Goal: Information Seeking & Learning: Compare options

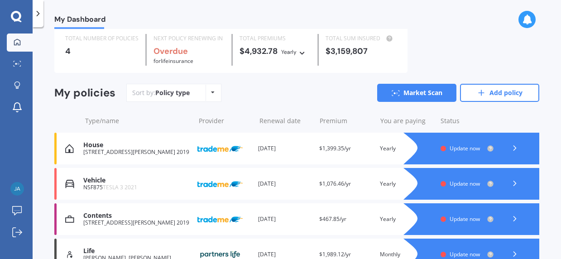
scroll to position [45, 0]
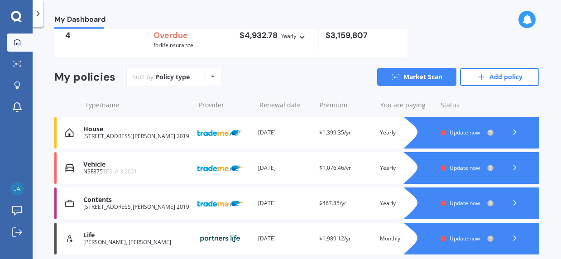
click at [282, 136] on div "Renewal date [DATE]" at bounding box center [284, 132] width 53 height 9
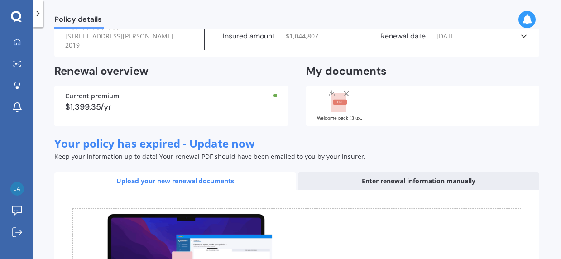
scroll to position [136, 0]
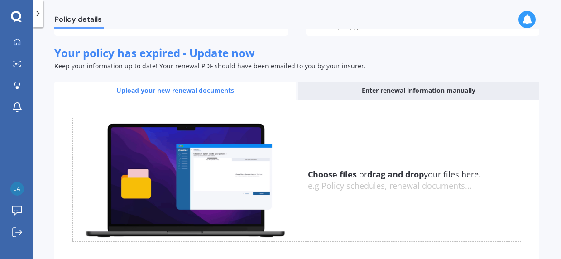
click at [331, 98] on div "Enter renewal information manually" at bounding box center [419, 91] width 242 height 18
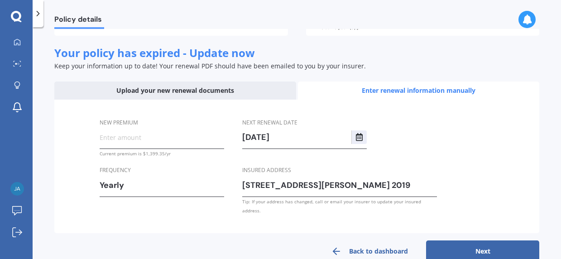
click at [157, 143] on input "New premium" at bounding box center [162, 137] width 125 height 14
click at [150, 138] on input "New premium" at bounding box center [162, 137] width 125 height 14
paste input "$1,559.41"
type input "$1,559.41"
click at [231, 221] on div "New premium $1,559.41 Current premium is $1,399.35/yr Frequency Yearly Yearly S…" at bounding box center [296, 167] width 485 height 134
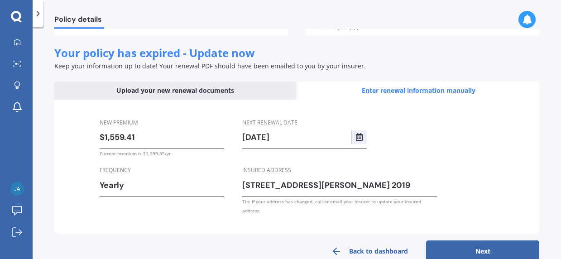
click at [296, 140] on input "[DATE]" at bounding box center [296, 137] width 109 height 14
type input "[DATE]"
click at [433, 140] on div "Next renewal date [DATE] [DATE] [DATE] Mo Tu We Th Fr Sa Su 25 26 27 28 29 30 0…" at bounding box center [339, 167] width 195 height 98
click at [472, 240] on button "Next" at bounding box center [482, 251] width 113 height 22
select select "02"
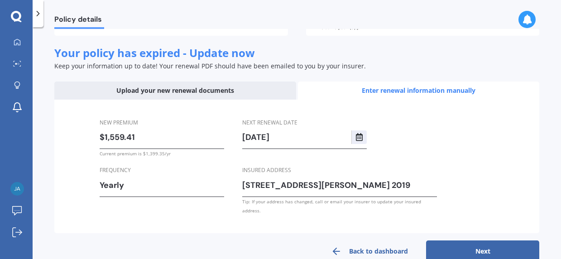
select select "10"
select select "2025"
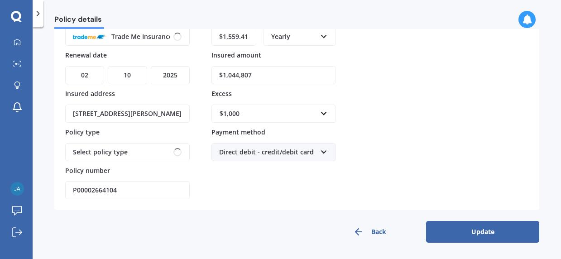
scroll to position [93, 0]
click at [224, 113] on div "$1,000" at bounding box center [268, 114] width 97 height 10
type input "2000"
click at [244, 76] on input "$1,044,807" at bounding box center [273, 75] width 125 height 18
drag, startPoint x: 265, startPoint y: 74, endPoint x: 220, endPoint y: 74, distance: 45.3
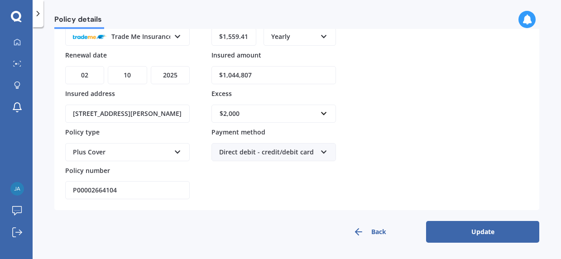
click at [221, 74] on input "$1,044,807" at bounding box center [273, 75] width 125 height 18
paste input "238,909"
type input "$1,238,909"
click at [233, 185] on div "Premium $1,559.41 Frequency Yearly Yearly Six-Monthly Quarterly Monthly Fortnig…" at bounding box center [273, 105] width 125 height 187
click at [476, 235] on button "Update" at bounding box center [482, 232] width 113 height 22
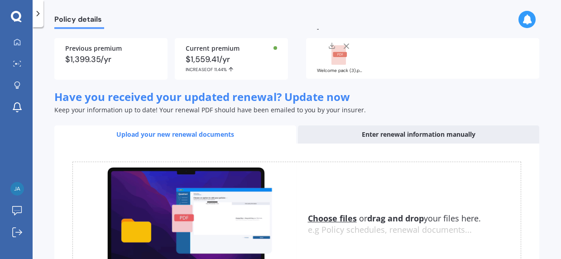
scroll to position [0, 0]
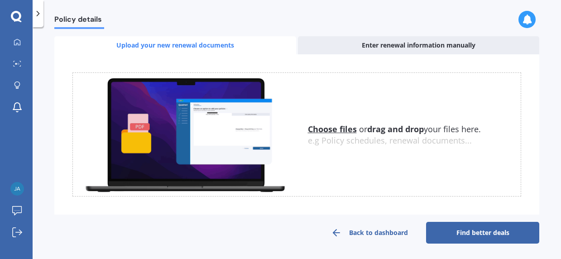
click at [456, 228] on link "Find better deals" at bounding box center [482, 233] width 113 height 22
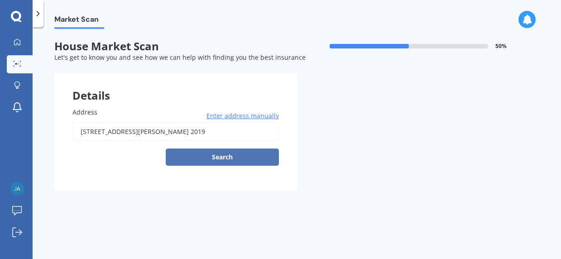
click at [272, 160] on button "Search" at bounding box center [222, 157] width 113 height 17
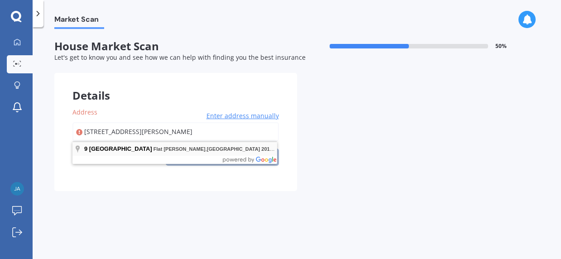
type input "[STREET_ADDRESS][PERSON_NAME] 2019"
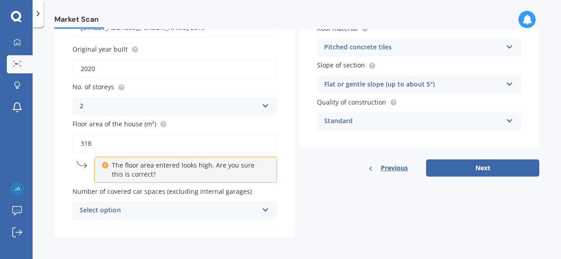
scroll to position [106, 0]
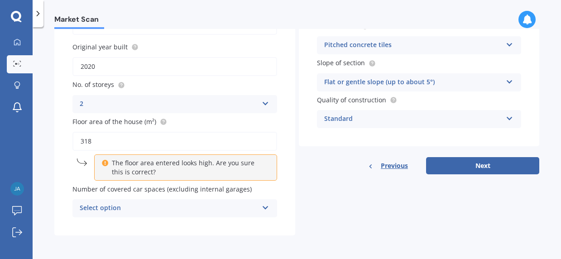
click at [211, 206] on div "Select option" at bounding box center [169, 208] width 178 height 11
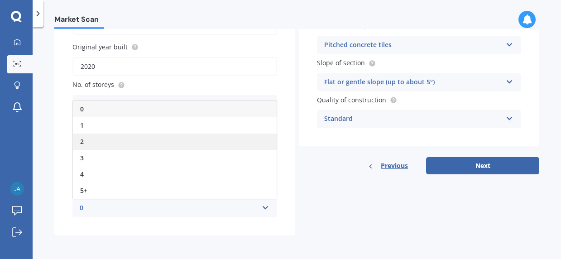
click at [193, 147] on div "2" at bounding box center [175, 142] width 204 height 16
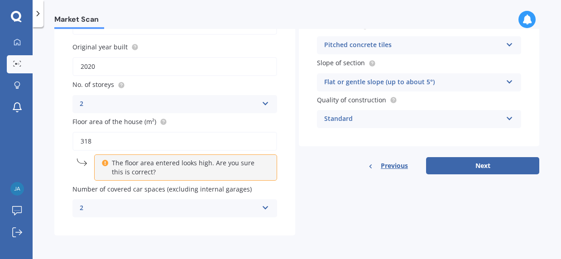
click at [268, 203] on div "2 0 1 2 3 4 5+" at bounding box center [174, 208] width 205 height 18
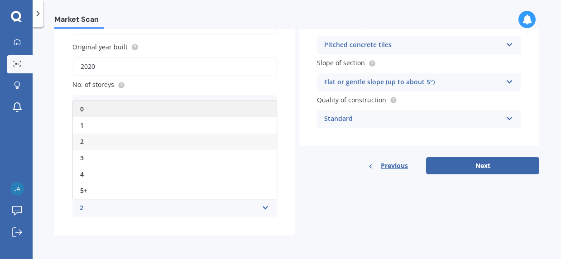
click at [206, 110] on div "0" at bounding box center [175, 109] width 204 height 16
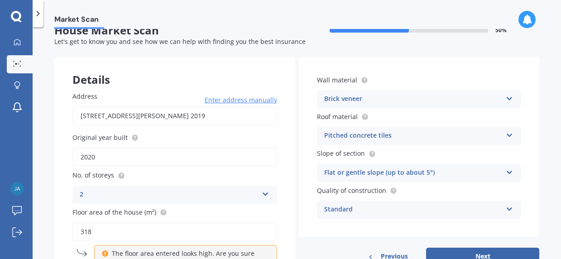
scroll to position [61, 0]
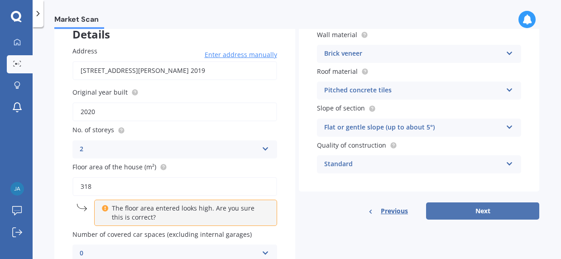
click at [490, 213] on button "Next" at bounding box center [482, 210] width 113 height 17
select select "29"
select select "08"
select select "1994"
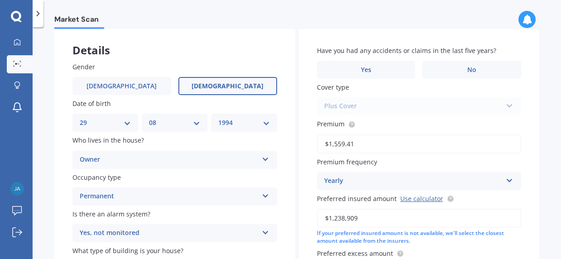
scroll to position [91, 0]
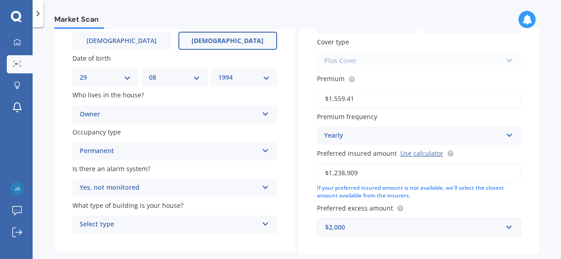
click at [189, 221] on div "Select type" at bounding box center [169, 224] width 178 height 11
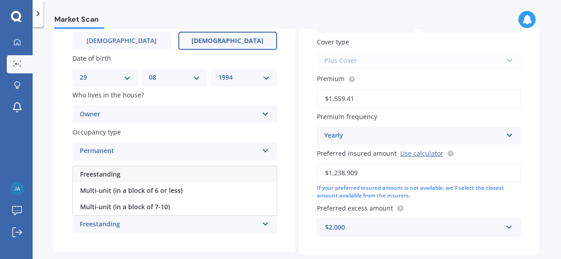
click at [177, 245] on div "Gender [DEMOGRAPHIC_DATA] [DEMOGRAPHIC_DATA] Date of birth DD 01 02 03 04 05 06…" at bounding box center [174, 126] width 241 height 254
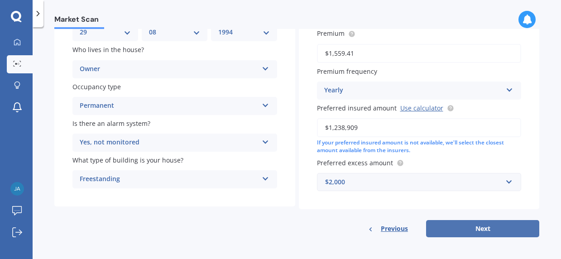
click at [472, 227] on button "Next" at bounding box center [482, 228] width 113 height 17
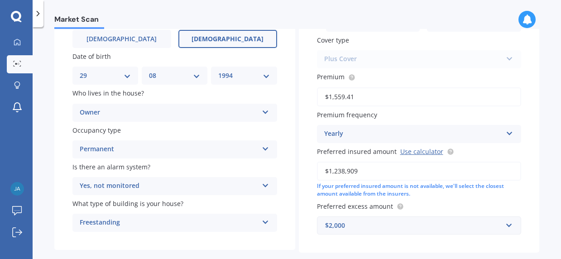
scroll to position [62, 0]
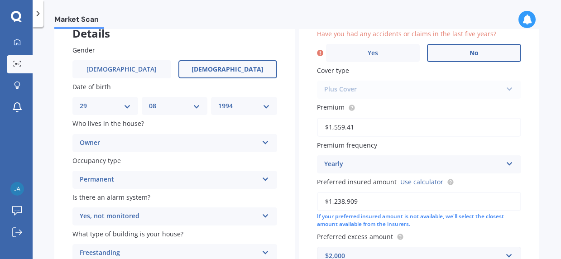
click at [432, 50] on label "No" at bounding box center [474, 53] width 94 height 18
click at [0, 0] on input "No" at bounding box center [0, 0] width 0 height 0
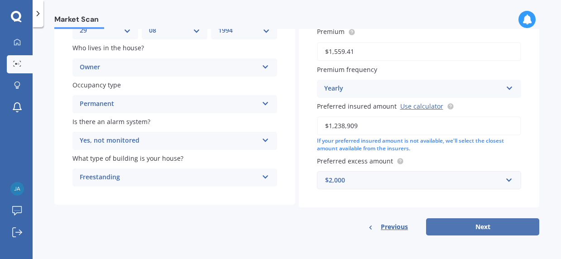
click at [466, 231] on button "Next" at bounding box center [482, 226] width 113 height 17
select select "29"
select select "08"
select select "1994"
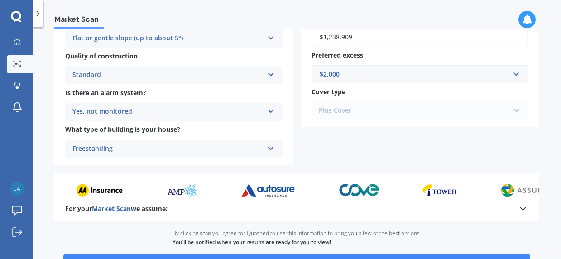
scroll to position [394, 0]
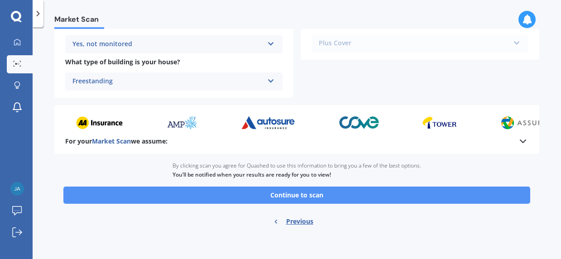
click at [281, 189] on button "Continue to scan" at bounding box center [296, 195] width 467 height 17
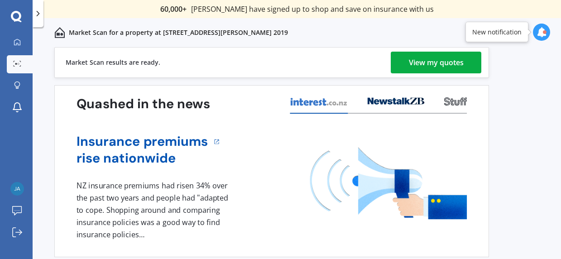
click at [462, 62] on div "View my quotes" at bounding box center [436, 63] width 55 height 22
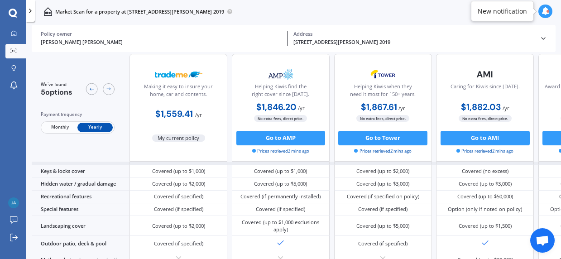
scroll to position [113, 0]
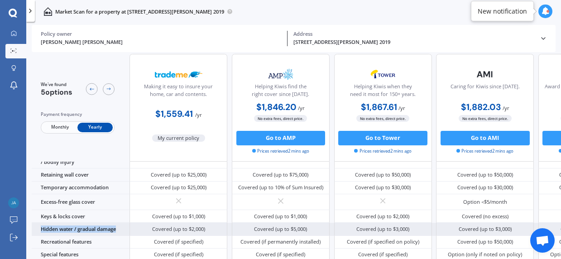
drag, startPoint x: 124, startPoint y: 230, endPoint x: 34, endPoint y: 229, distance: 89.7
click at [34, 229] on div "Hidden water / gradual damage" at bounding box center [81, 229] width 98 height 13
click at [175, 230] on div "Covered (up to $2,000)" at bounding box center [178, 229] width 53 height 7
drag, startPoint x: 148, startPoint y: 231, endPoint x: 213, endPoint y: 234, distance: 65.3
click at [213, 234] on div "Covered (up to $2,000)" at bounding box center [179, 229] width 98 height 13
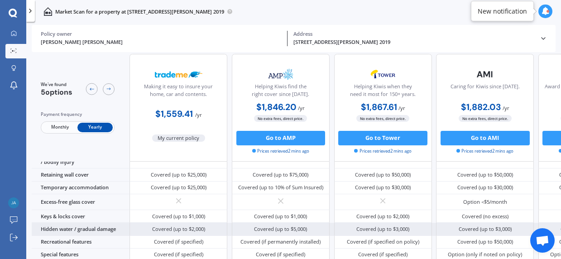
drag, startPoint x: 213, startPoint y: 234, endPoint x: 289, endPoint y: 233, distance: 76.5
click at [289, 233] on div "Covered (up to $5,000)" at bounding box center [281, 229] width 98 height 13
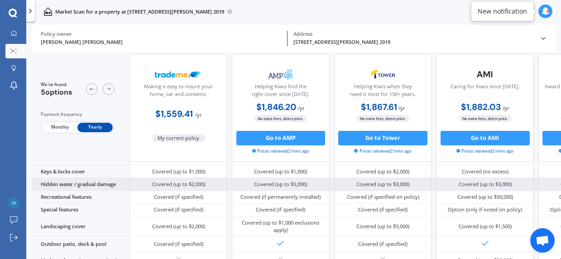
scroll to position [170, 0]
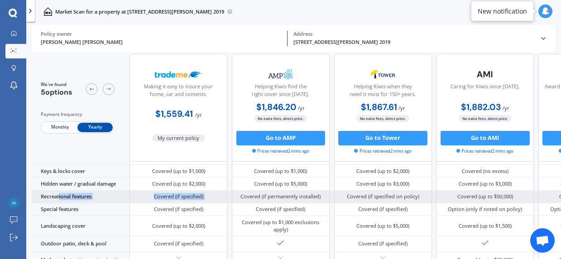
drag, startPoint x: 60, startPoint y: 198, endPoint x: 235, endPoint y: 201, distance: 175.3
click at [235, 201] on div "Recreational features Covered (if specified) Covered (if permanently installed)…" at bounding box center [334, 197] width 604 height 13
drag, startPoint x: 235, startPoint y: 201, endPoint x: 311, endPoint y: 200, distance: 75.6
click at [311, 200] on div "Covered (if permanently installed)" at bounding box center [281, 197] width 98 height 13
click at [311, 200] on div "Covered (if permanently installed)" at bounding box center [280, 196] width 80 height 7
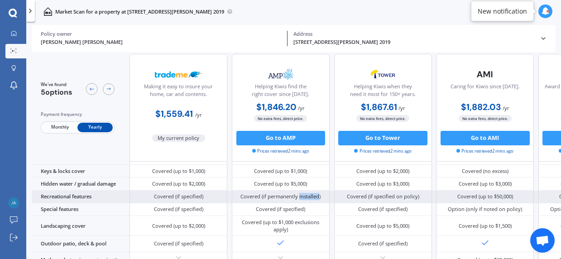
click at [311, 200] on div "Covered (if permanently installed)" at bounding box center [280, 196] width 80 height 7
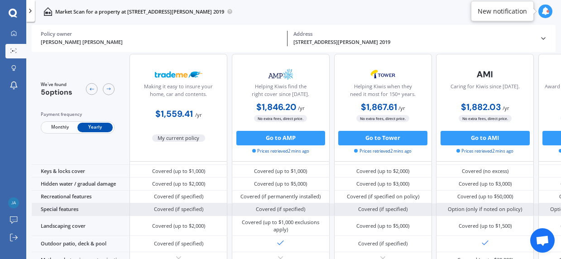
click at [186, 204] on div "Covered (if specified)" at bounding box center [179, 209] width 98 height 13
drag, startPoint x: 171, startPoint y: 211, endPoint x: 340, endPoint y: 212, distance: 168.9
click at [340, 212] on div "Covered (if specified) Covered (if specified) Covered (if specified) Option (on…" at bounding box center [383, 209] width 506 height 13
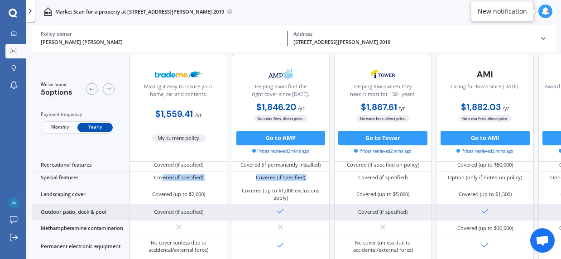
scroll to position [226, 0]
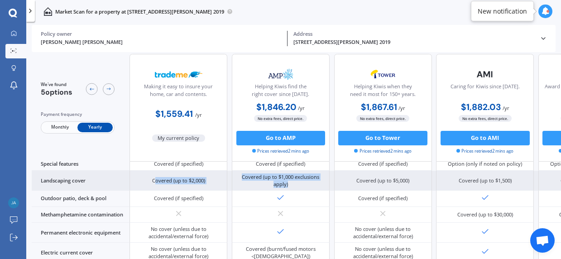
drag, startPoint x: 156, startPoint y: 182, endPoint x: 319, endPoint y: 189, distance: 162.7
click at [319, 189] on div "Covered (up to $2,000) Covered (up to $1,000 exclusions apply) Covered (up to $…" at bounding box center [383, 181] width 506 height 20
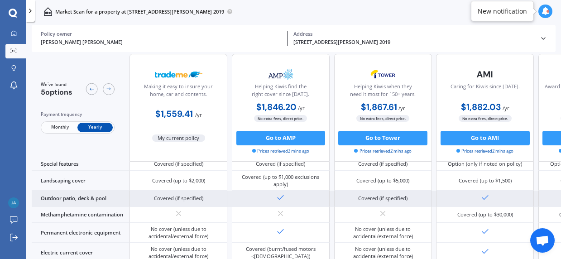
drag, startPoint x: 319, startPoint y: 189, endPoint x: 274, endPoint y: 194, distance: 45.6
click at [274, 194] on div at bounding box center [281, 199] width 98 height 16
drag, startPoint x: 143, startPoint y: 197, endPoint x: 308, endPoint y: 197, distance: 165.7
click at [308, 197] on div "Covered (if specified) Covered (if specified)" at bounding box center [383, 199] width 506 height 16
click at [89, 200] on div "Outdoor patio, deck & pool" at bounding box center [81, 199] width 98 height 16
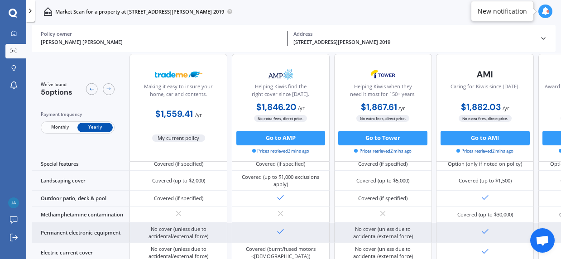
scroll to position [283, 0]
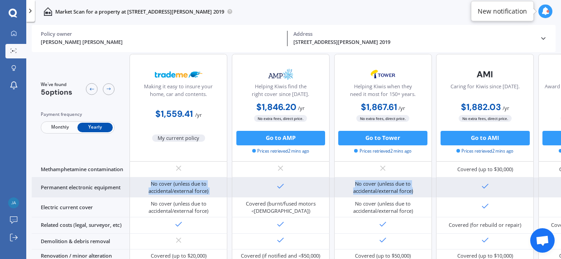
drag, startPoint x: 144, startPoint y: 190, endPoint x: 425, endPoint y: 197, distance: 280.4
click at [425, 197] on div "No cover (unless due to accidental/external force) No cover (unless due to acci…" at bounding box center [383, 188] width 506 height 20
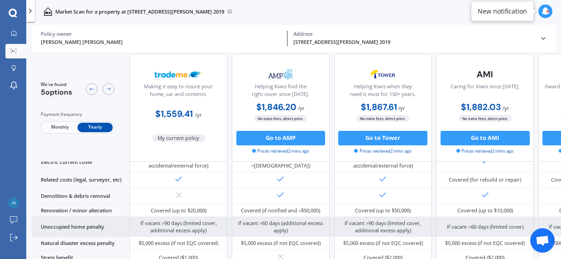
scroll to position [396, 0]
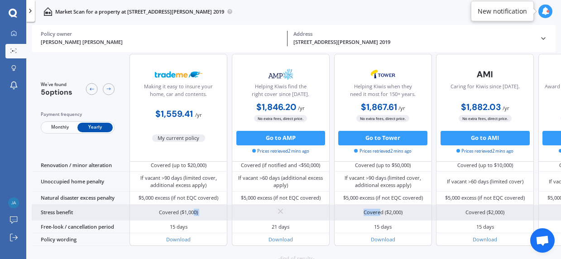
drag, startPoint x: 195, startPoint y: 219, endPoint x: 379, endPoint y: 216, distance: 184.3
click at [379, 216] on div "Covered ($1,000) Covered ($2,000) Covered ($2,000) Covered ($2,000)" at bounding box center [383, 213] width 506 height 16
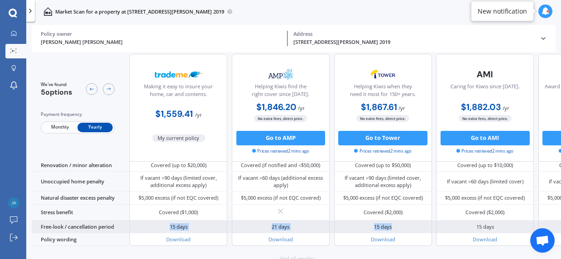
drag, startPoint x: 154, startPoint y: 234, endPoint x: 423, endPoint y: 231, distance: 268.6
click at [423, 231] on div "15 days 21 days 15 days 15 days 15 days" at bounding box center [383, 227] width 506 height 13
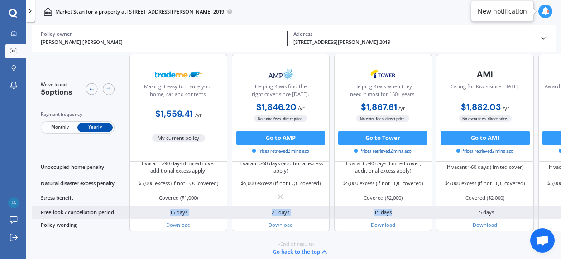
scroll to position [431, 0]
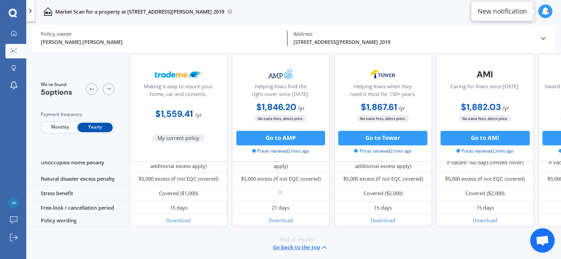
click at [197, 237] on div "-End of results- Go back to the top" at bounding box center [296, 244] width 529 height 34
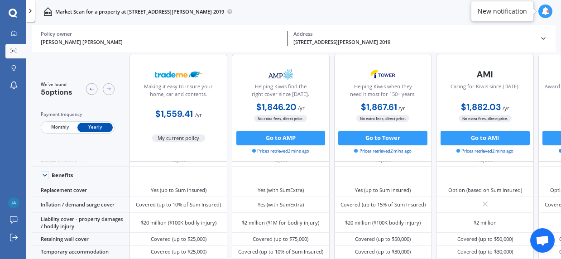
scroll to position [0, 0]
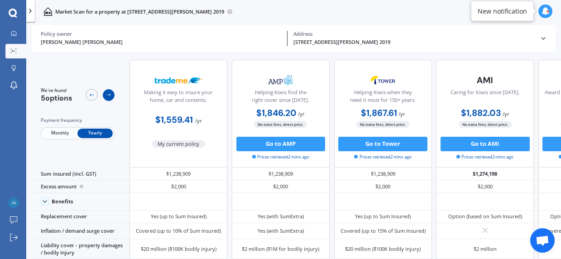
click at [106, 96] on icon at bounding box center [109, 95] width 6 height 6
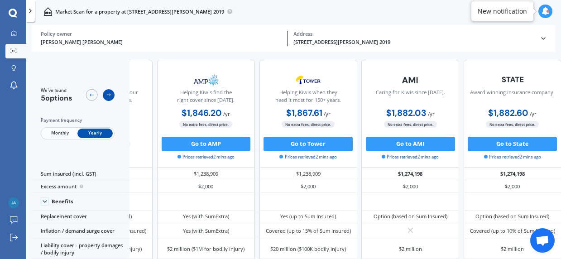
click at [106, 96] on icon at bounding box center [109, 95] width 6 height 6
click at [91, 98] on icon at bounding box center [92, 95] width 6 height 6
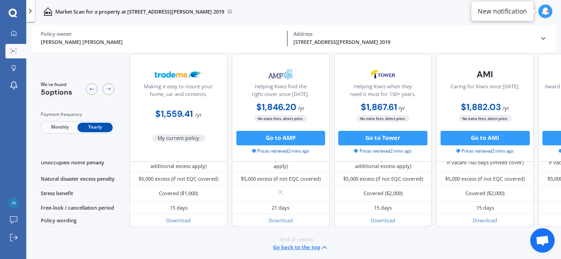
scroll to position [431, 0]
click at [535, 10] on div "New notification" at bounding box center [504, 11] width 67 height 20
click at [544, 8] on icon at bounding box center [546, 11] width 8 height 8
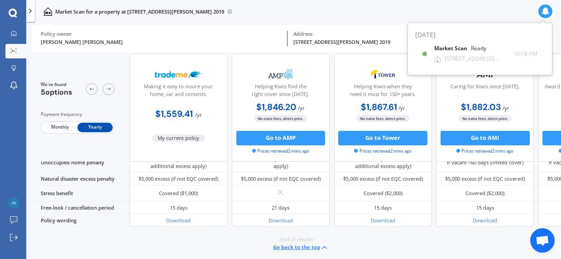
click at [544, 8] on icon at bounding box center [546, 11] width 8 height 8
click at [129, 33] on div "Policy owner" at bounding box center [161, 34] width 240 height 6
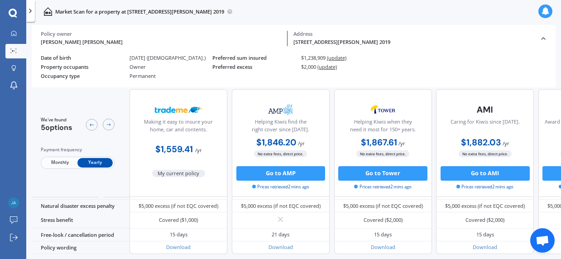
click at [30, 9] on icon at bounding box center [30, 10] width 7 height 7
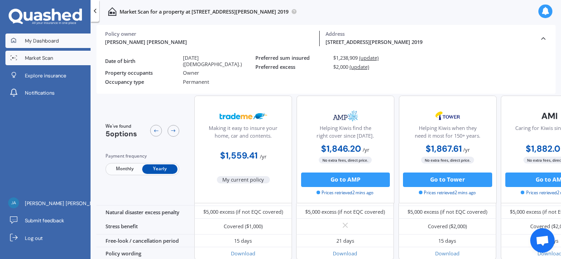
click at [30, 43] on span "My Dashboard" at bounding box center [42, 40] width 34 height 7
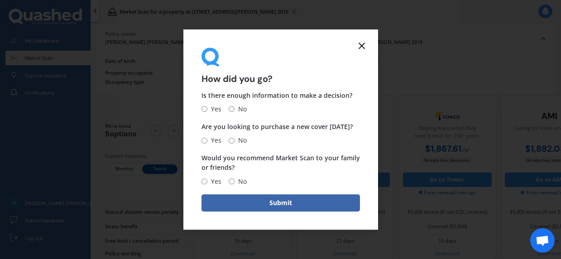
click at [217, 108] on span "Yes" at bounding box center [214, 109] width 14 height 11
click at [207, 108] on input "Yes" at bounding box center [205, 109] width 6 height 6
radio input "true"
click at [230, 143] on input "No" at bounding box center [232, 141] width 6 height 6
radio input "true"
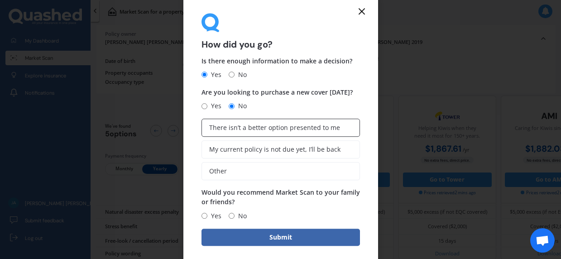
click at [275, 134] on label "There isn’t a better option presented to me" at bounding box center [281, 128] width 159 height 18
click at [0, 0] on input "There isn’t a better option presented to me" at bounding box center [0, 0] width 0 height 0
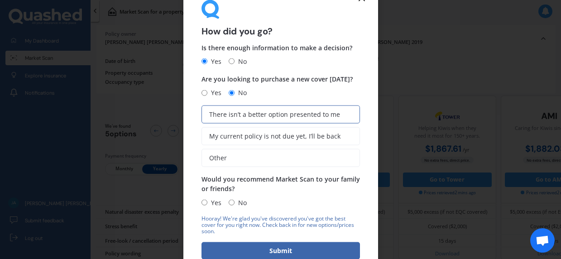
click at [207, 201] on span "Yes" at bounding box center [214, 202] width 14 height 11
click at [207, 201] on input "Yes" at bounding box center [205, 203] width 6 height 6
radio input "true"
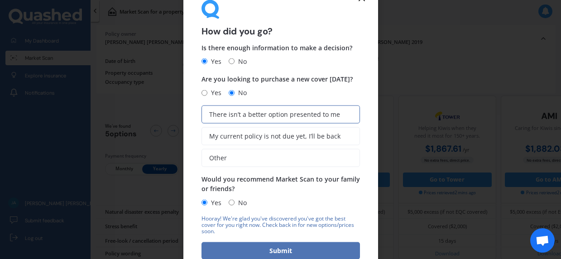
click at [258, 247] on button "Submit" at bounding box center [281, 250] width 159 height 17
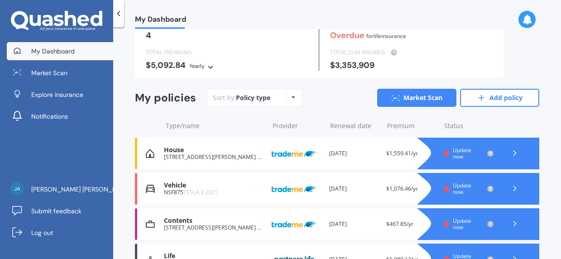
scroll to position [91, 0]
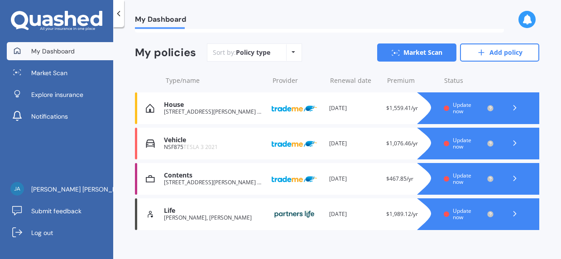
click at [325, 209] on div "Life [PERSON_NAME], [PERSON_NAME] Provider Renewal date [DATE] Premium $1,989.1…" at bounding box center [337, 214] width 404 height 32
click at [317, 178] on div "Provider" at bounding box center [297, 178] width 50 height 17
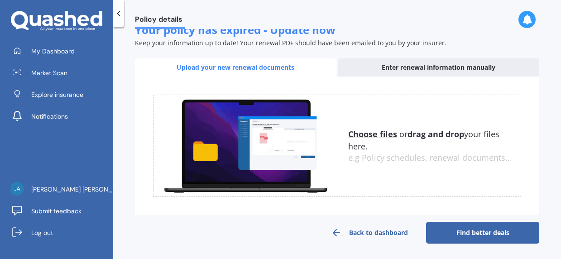
click at [432, 68] on div "Enter renewal information manually" at bounding box center [439, 67] width 202 height 18
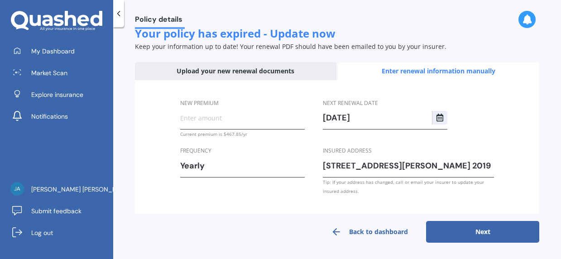
click at [281, 72] on div "Upload your new renewal documents" at bounding box center [236, 71] width 202 height 18
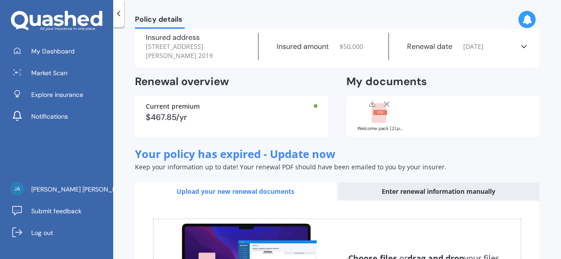
scroll to position [136, 0]
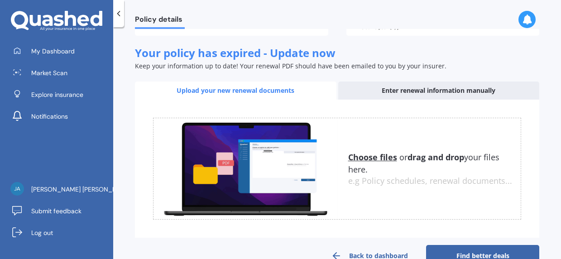
click at [413, 91] on div "Enter renewal information manually" at bounding box center [439, 91] width 202 height 18
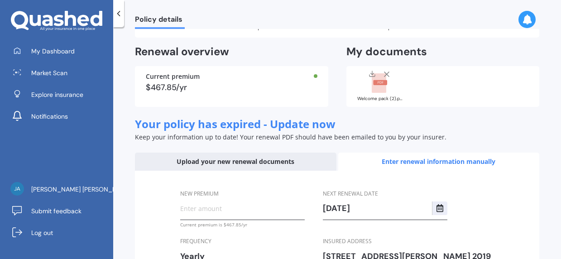
scroll to position [0, 0]
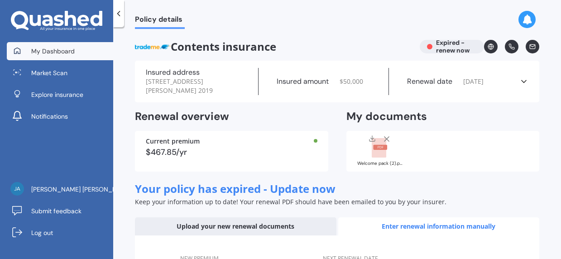
click at [60, 53] on span "My Dashboard" at bounding box center [52, 51] width 43 height 9
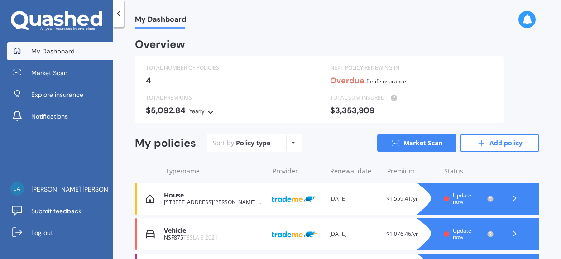
click at [204, 116] on div "TOTAL NUMBER OF POLICIES 4 NEXT POLICY RENEWING IN Overdue for Life insurance T…" at bounding box center [319, 89] width 369 height 67
click at [202, 115] on div "Yearly" at bounding box center [196, 111] width 15 height 9
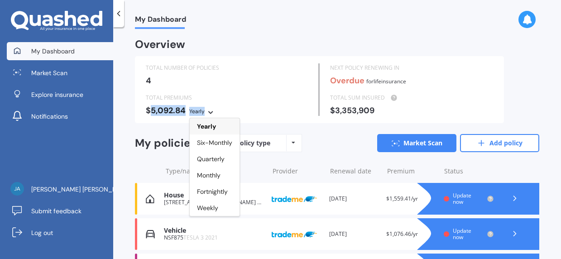
click at [202, 115] on div "Yearly" at bounding box center [196, 111] width 15 height 9
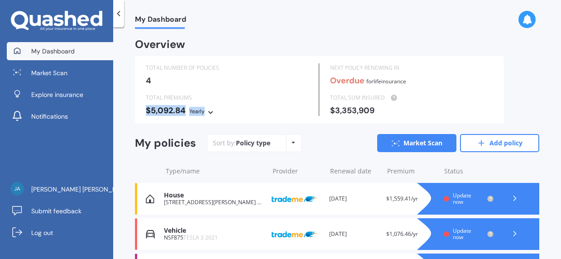
click at [203, 114] on div "Yearly" at bounding box center [196, 111] width 15 height 9
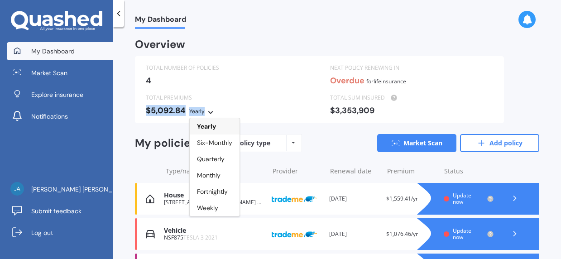
click at [203, 114] on div "Yearly" at bounding box center [196, 111] width 15 height 9
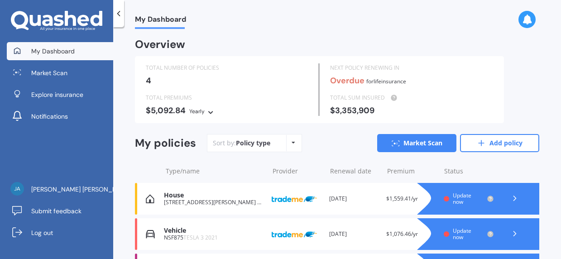
drag, startPoint x: 203, startPoint y: 114, endPoint x: 300, endPoint y: 117, distance: 97.4
click at [300, 117] on div "TOTAL NUMBER OF POLICIES 4 NEXT POLICY RENEWING IN Overdue for Life insurance T…" at bounding box center [319, 89] width 369 height 67
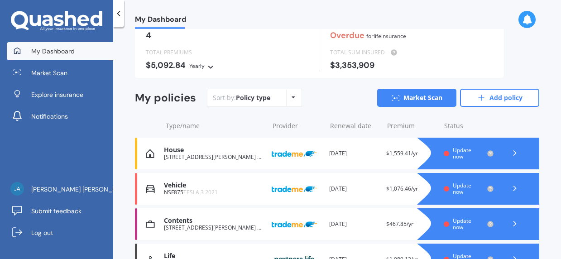
scroll to position [100, 0]
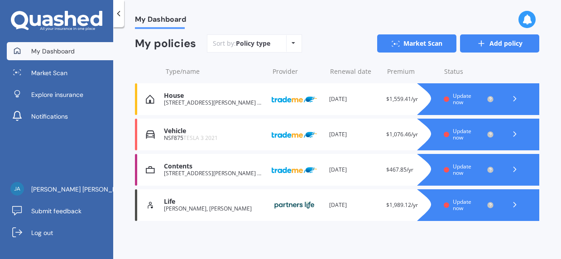
click at [514, 35] on link "Add policy" at bounding box center [499, 43] width 79 height 18
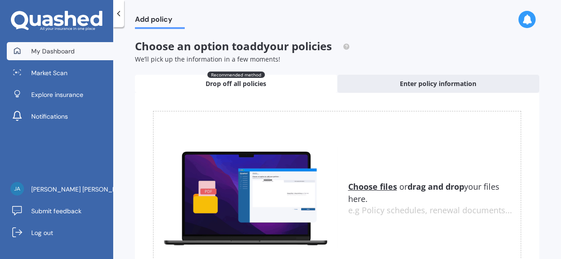
click at [55, 59] on link "My Dashboard" at bounding box center [60, 51] width 106 height 18
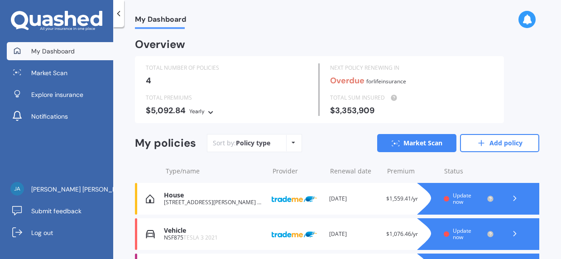
click at [331, 154] on div "My policies Sort by: Policy type Policy type Alphabetical Date added Renewing n…" at bounding box center [337, 146] width 404 height 25
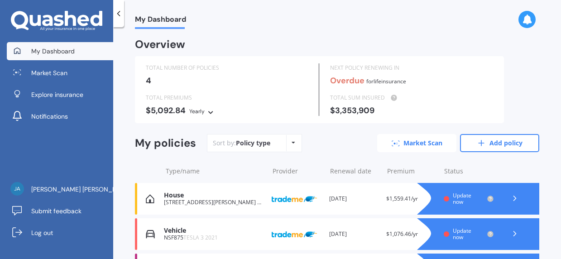
click at [355, 141] on div "Sort by: Policy type Policy type Alphabetical Date added Renewing next Market S…" at bounding box center [373, 143] width 332 height 18
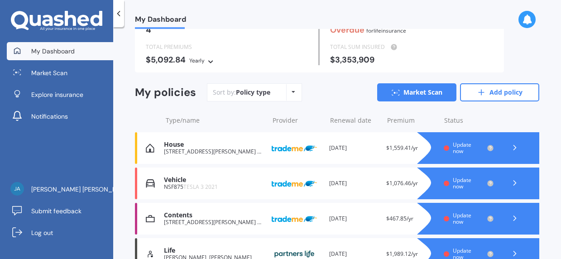
scroll to position [100, 0]
